Goal: Task Accomplishment & Management: Complete application form

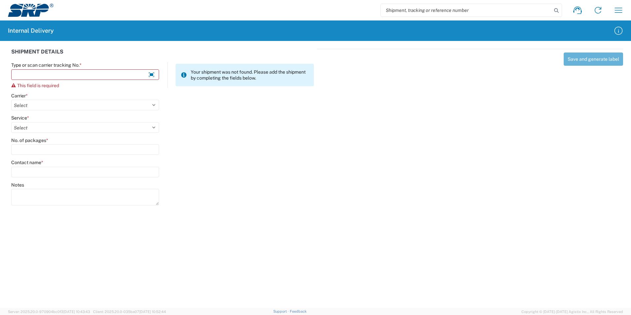
click at [60, 74] on input "Type or scan carrier tracking No. *" at bounding box center [85, 74] width 148 height 11
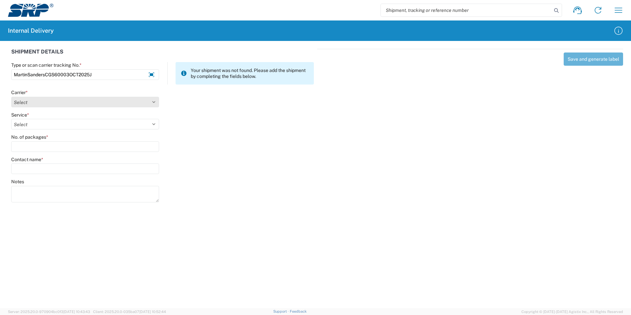
type input "MartinSandersCGS60003OCT2025J"
click at [152, 101] on select "Select Amazon Logistics ATI Trucking BC Dimerco Logistics Empire Southwest FedE…" at bounding box center [85, 102] width 148 height 11
select select "18713"
click at [11, 97] on select "Select Amazon Logistics ATI Trucking BC Dimerco Logistics Empire Southwest FedE…" at bounding box center [85, 102] width 148 height 11
click at [36, 125] on select "Select Ground Inter-Office" at bounding box center [85, 124] width 148 height 11
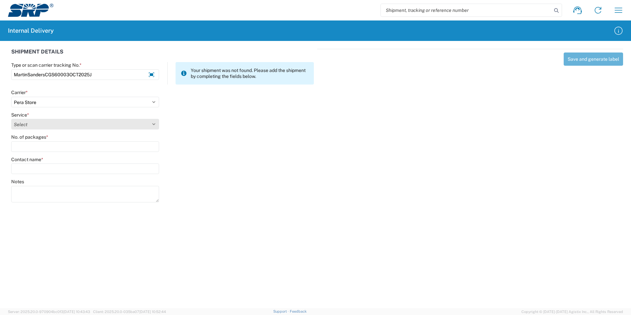
select select "35763"
click at [11, 119] on select "Select Ground Inter-Office" at bounding box center [85, 124] width 148 height 11
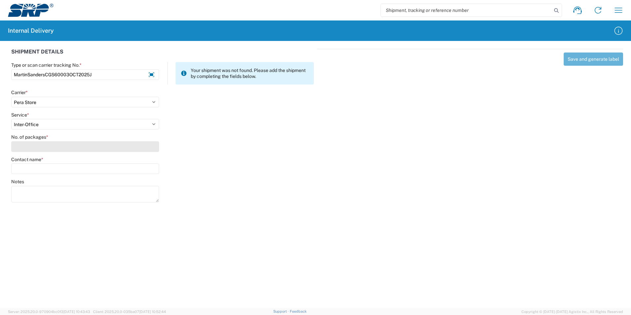
click at [35, 149] on input "No. of packages *" at bounding box center [85, 146] width 148 height 11
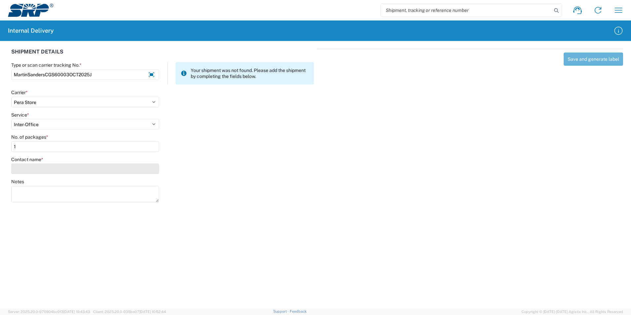
type input "1"
click at [26, 169] on input "Contact name *" at bounding box center [85, 168] width 148 height 11
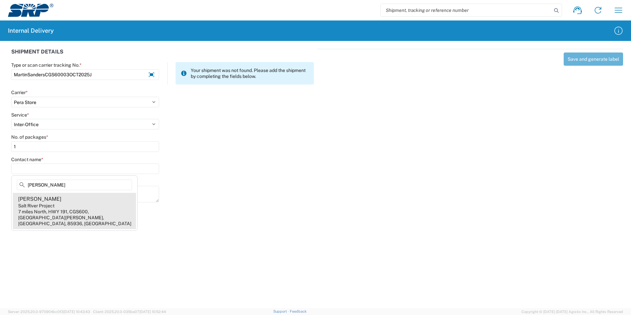
type input "[PERSON_NAME]"
click at [51, 201] on div "[PERSON_NAME]" at bounding box center [39, 199] width 43 height 7
type input "[PERSON_NAME]"
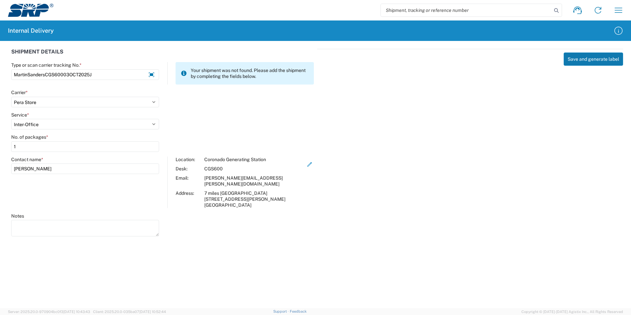
click at [594, 61] on button "Save and generate label" at bounding box center [593, 59] width 59 height 13
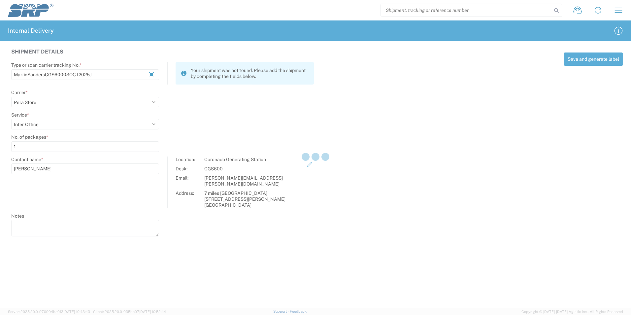
select select
